Goal: Information Seeking & Learning: Understand process/instructions

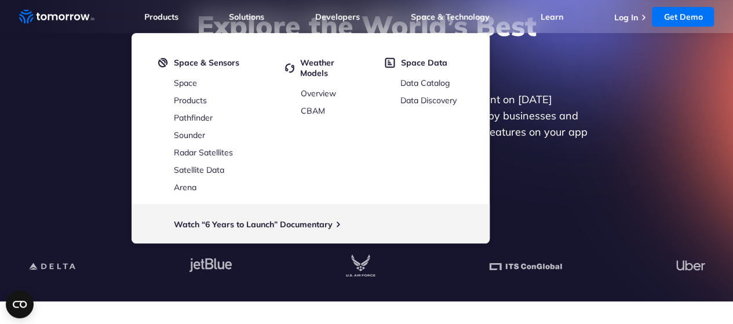
click at [627, 187] on div "Explore the World’s Best Weather API Get reliable and precise weather data thro…" at bounding box center [367, 109] width 714 height 246
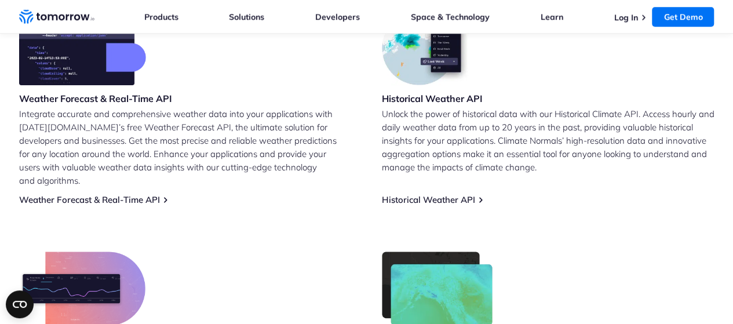
scroll to position [463, 0]
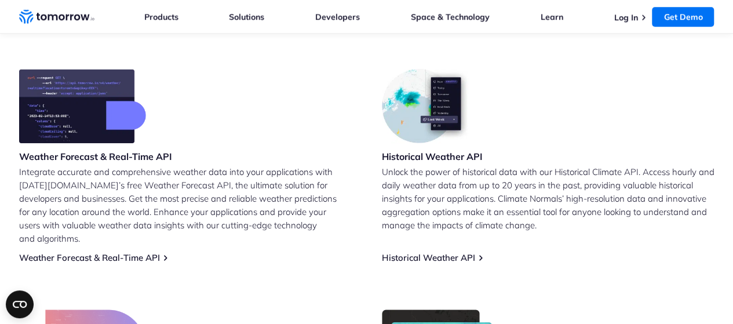
click at [541, 171] on p "Unlock the power of historical data with our Historical Climate API. Access hou…" at bounding box center [548, 198] width 333 height 67
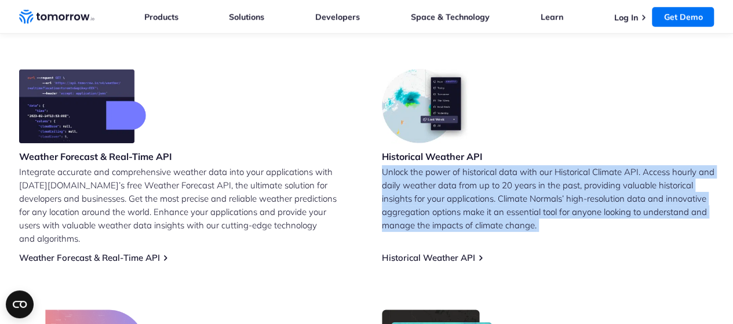
click at [541, 171] on p "Unlock the power of historical data with our Historical Climate API. Access hou…" at bounding box center [548, 198] width 333 height 67
click at [503, 197] on p "Unlock the power of historical data with our Historical Climate API. Access hou…" at bounding box center [548, 198] width 333 height 67
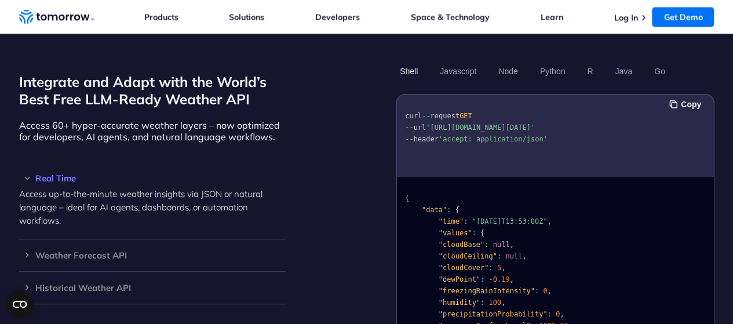
scroll to position [927, 0]
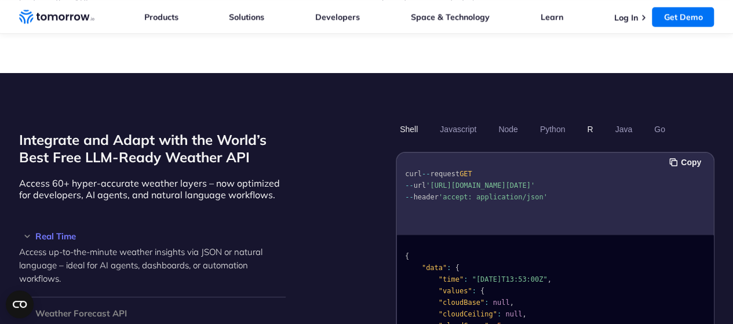
click at [590, 119] on button "R" at bounding box center [590, 129] width 14 height 20
click at [556, 119] on button "Python" at bounding box center [552, 129] width 34 height 20
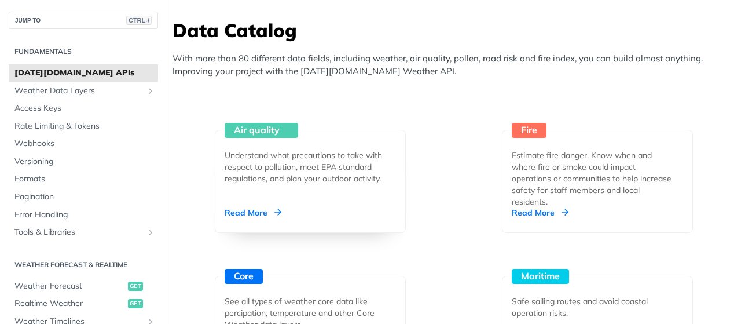
scroll to position [1217, 0]
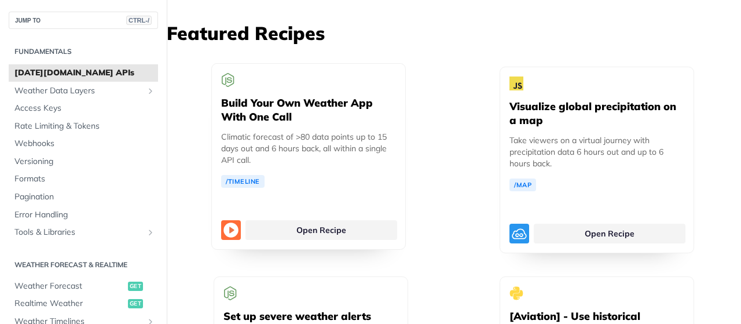
scroll to position [2839, 0]
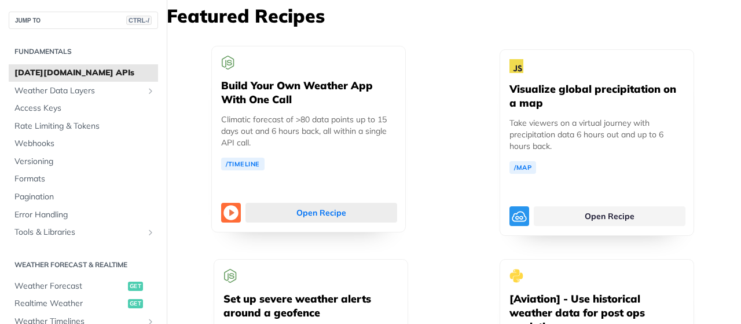
click at [275, 203] on link "Open Recipe" at bounding box center [322, 213] width 152 height 20
